Goal: Find specific page/section: Find specific page/section

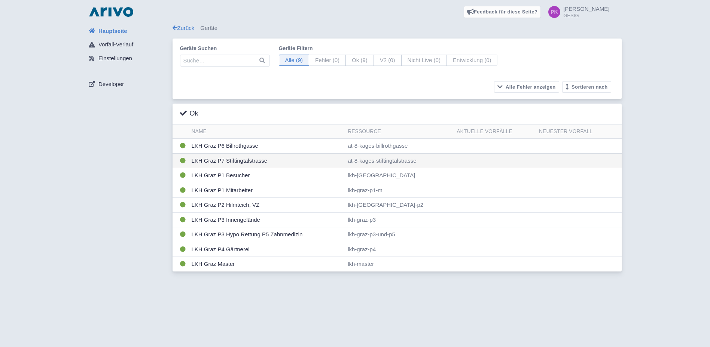
click at [259, 163] on td "LKH Graz P7 Stiftingtalstrasse" at bounding box center [267, 161] width 157 height 15
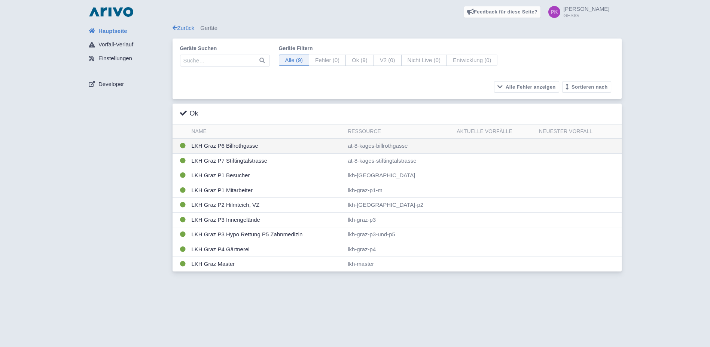
click at [242, 147] on td "LKH Graz P6 Billrothgasse" at bounding box center [267, 146] width 157 height 15
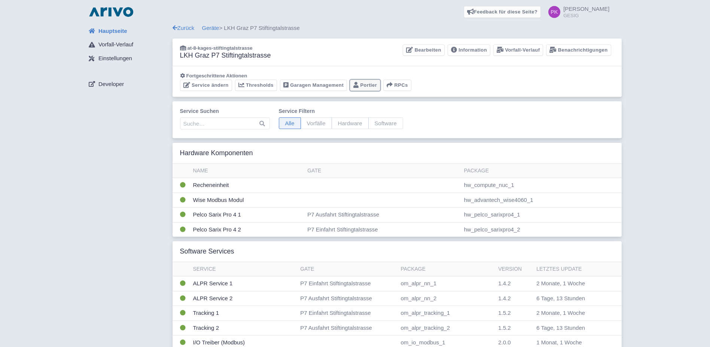
click at [359, 84] on link "Portier" at bounding box center [365, 86] width 30 height 12
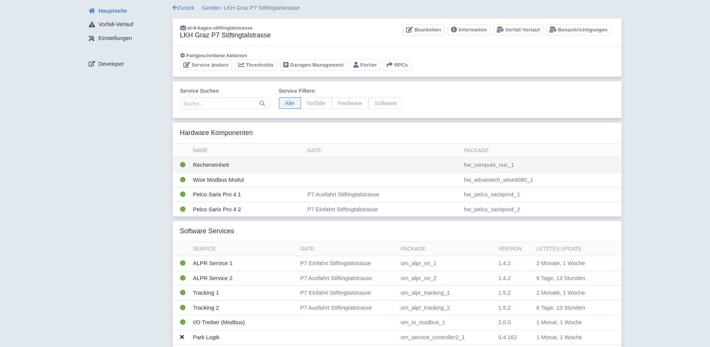
scroll to position [37, 0]
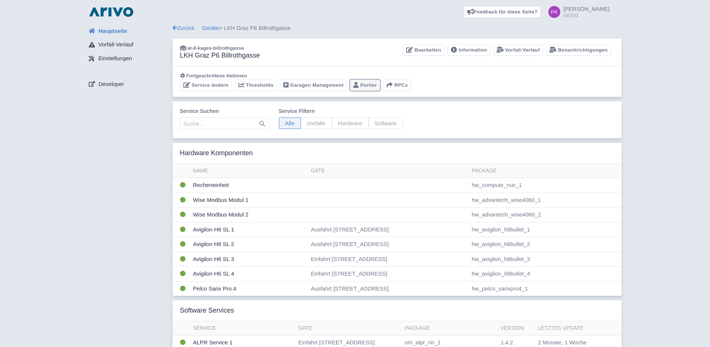
click at [374, 85] on link "Portier" at bounding box center [365, 86] width 30 height 12
click at [326, 86] on link "Garagen Management" at bounding box center [313, 86] width 67 height 12
